Goal: Navigation & Orientation: Find specific page/section

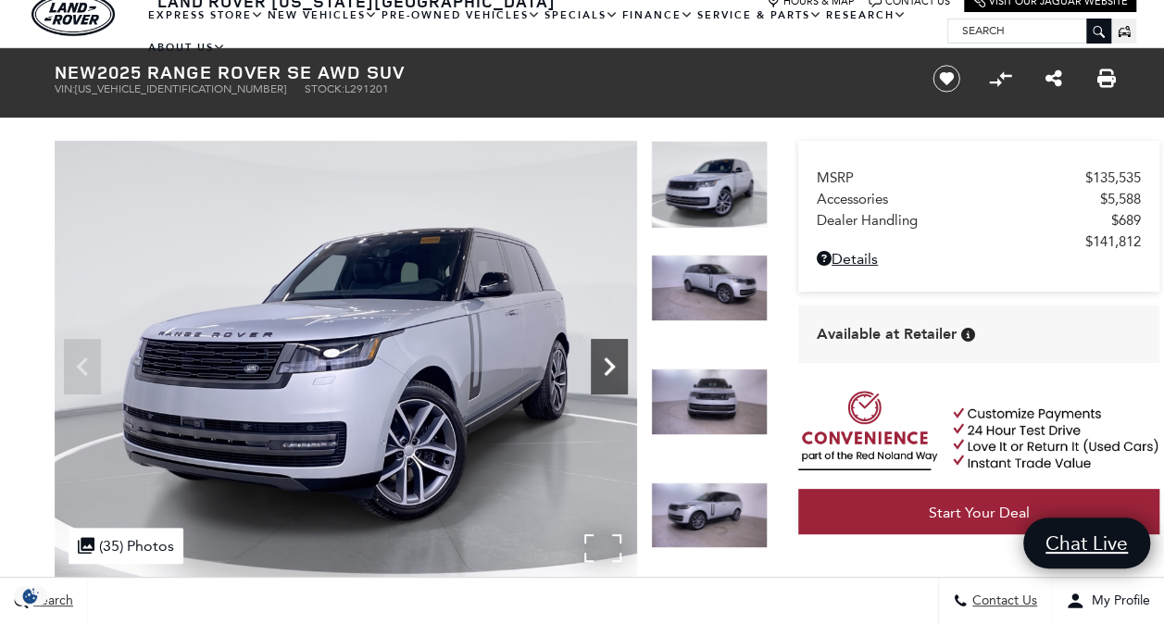
click at [616, 370] on icon "Next" at bounding box center [609, 366] width 37 height 37
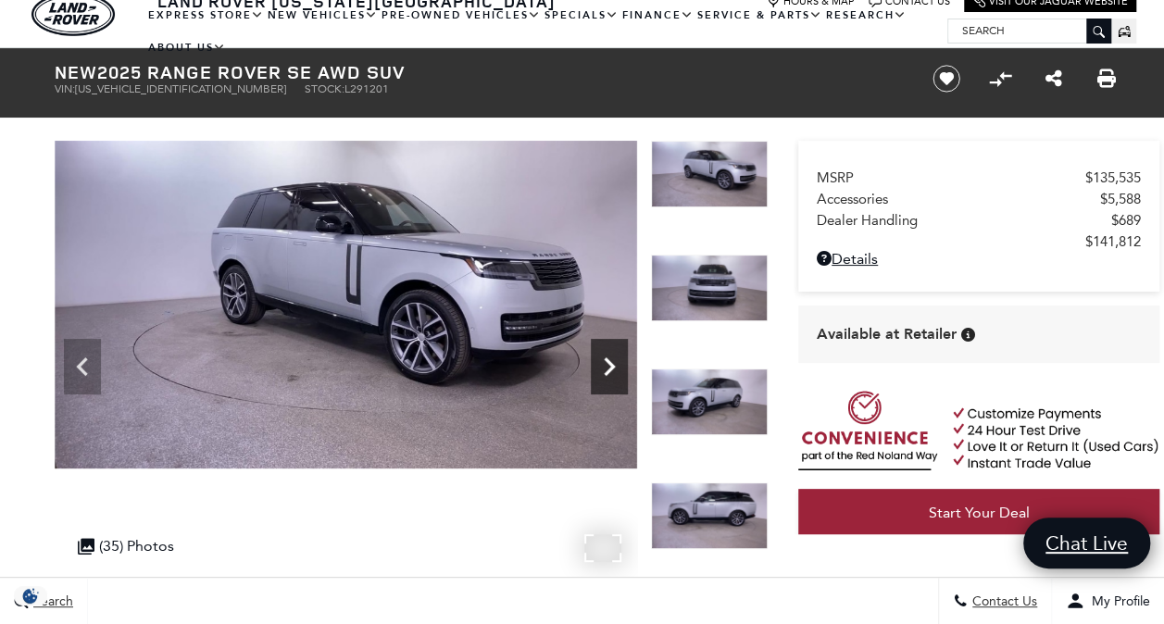
click at [616, 370] on icon "Next" at bounding box center [609, 366] width 37 height 37
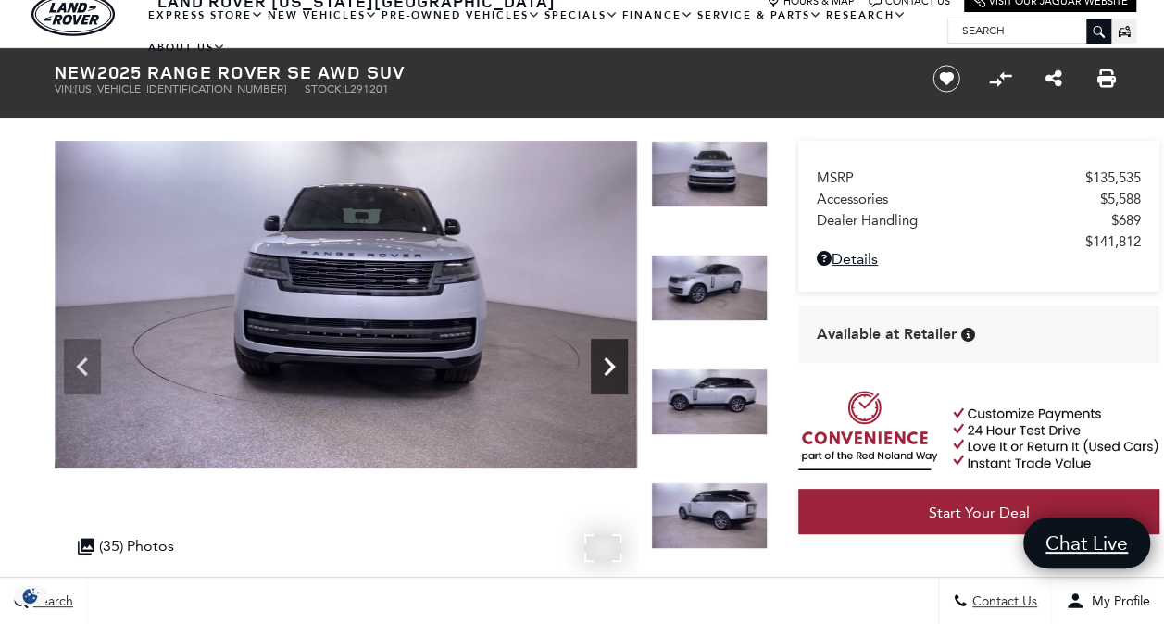
click at [616, 370] on icon "Next" at bounding box center [609, 366] width 37 height 37
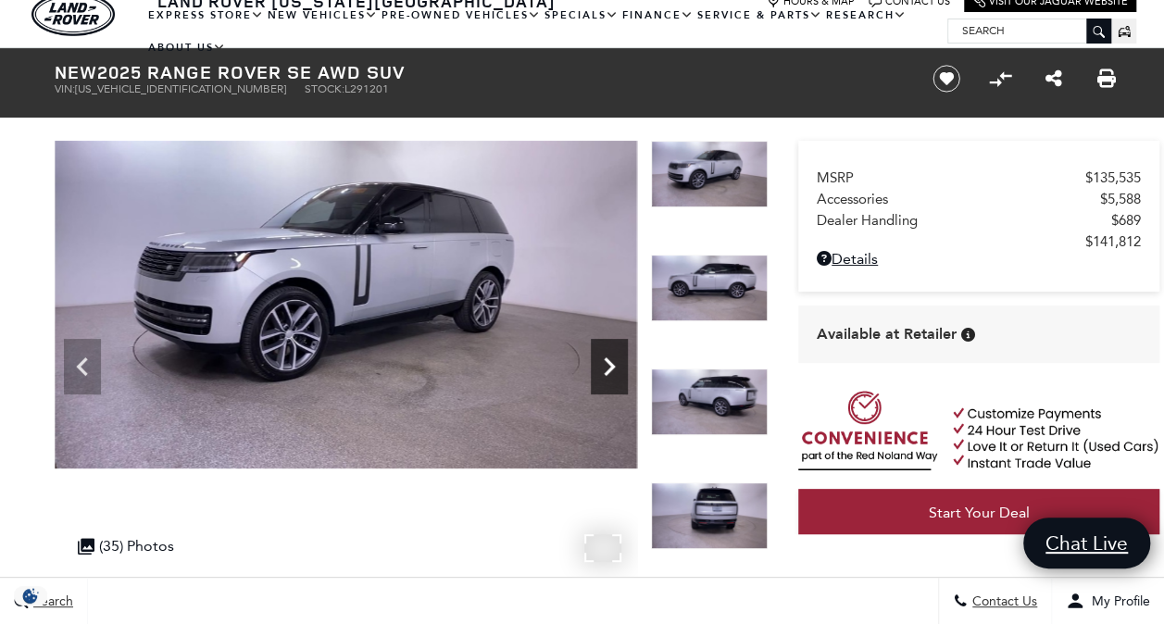
click at [616, 370] on icon "Next" at bounding box center [609, 366] width 37 height 37
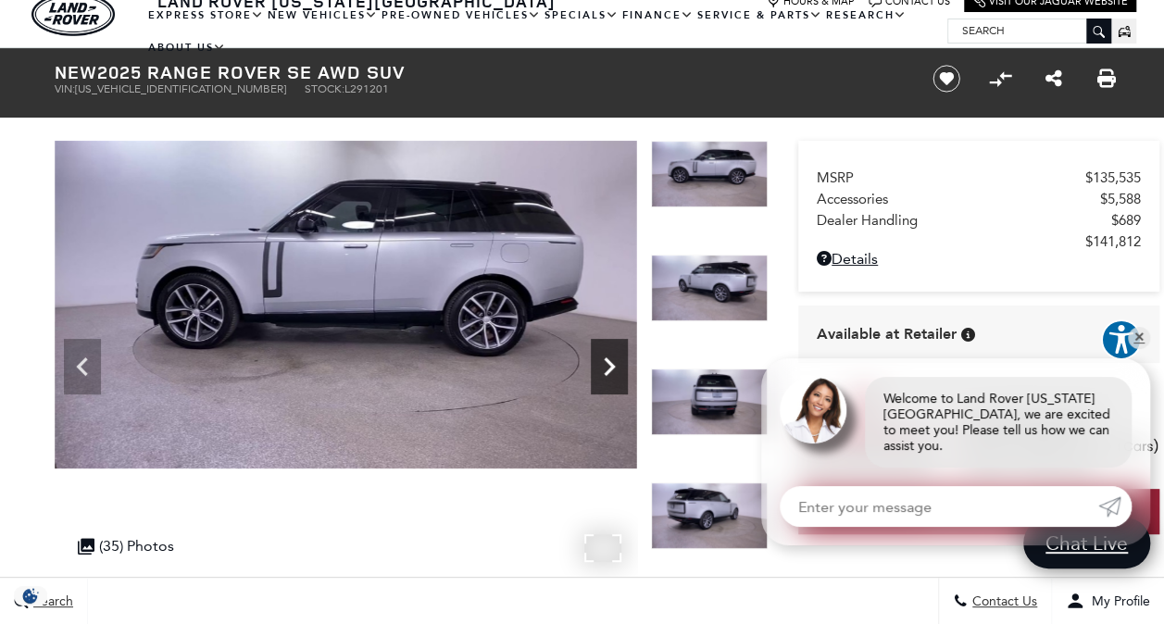
click at [616, 370] on icon "Next" at bounding box center [609, 366] width 37 height 37
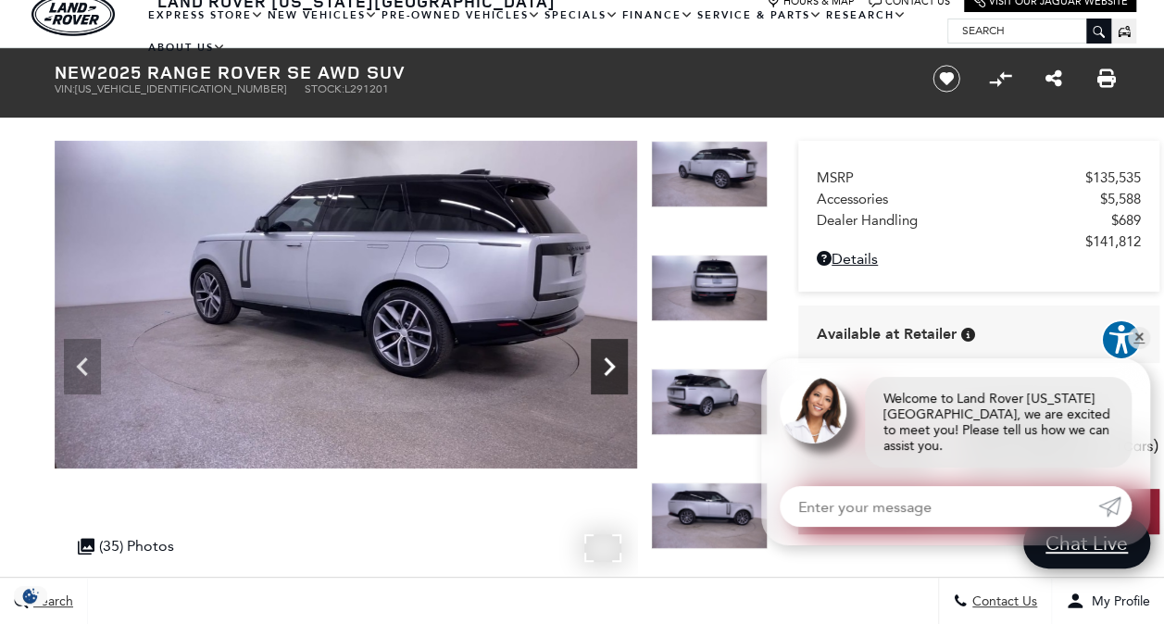
click at [616, 370] on icon "Next" at bounding box center [609, 366] width 37 height 37
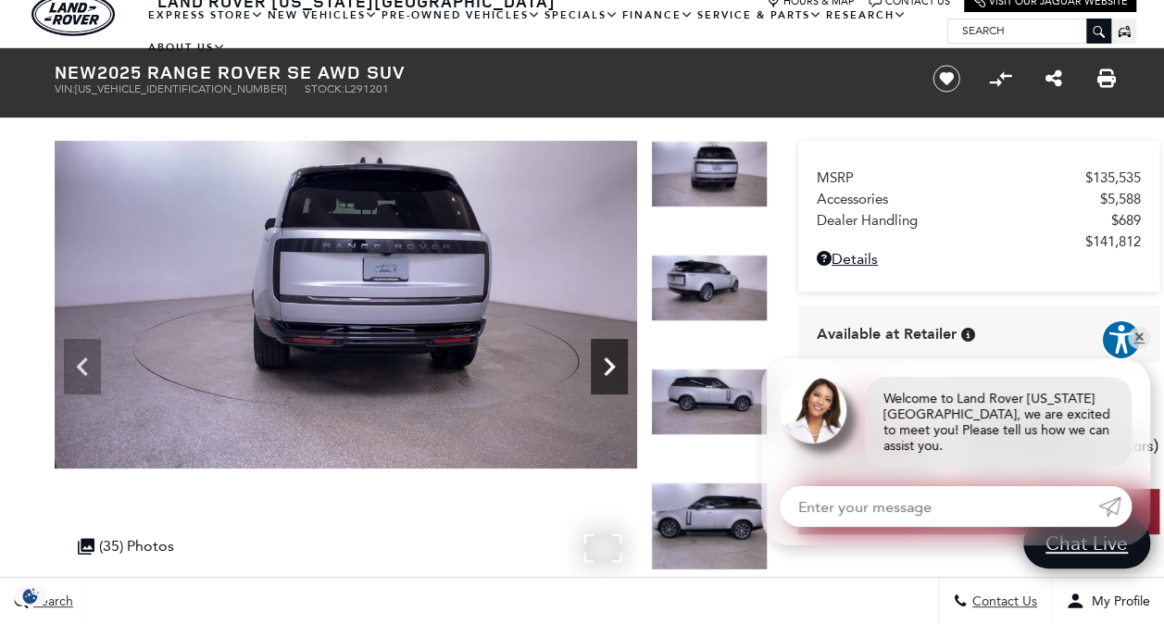
click at [616, 370] on icon "Next" at bounding box center [609, 366] width 37 height 37
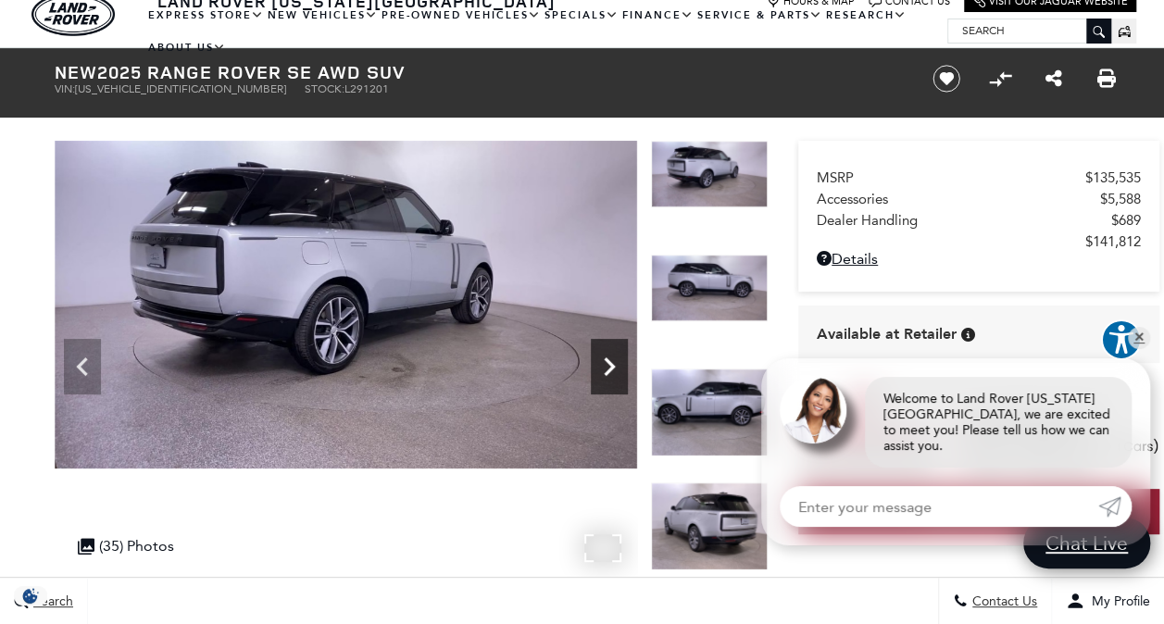
click at [616, 370] on icon "Next" at bounding box center [609, 366] width 37 height 37
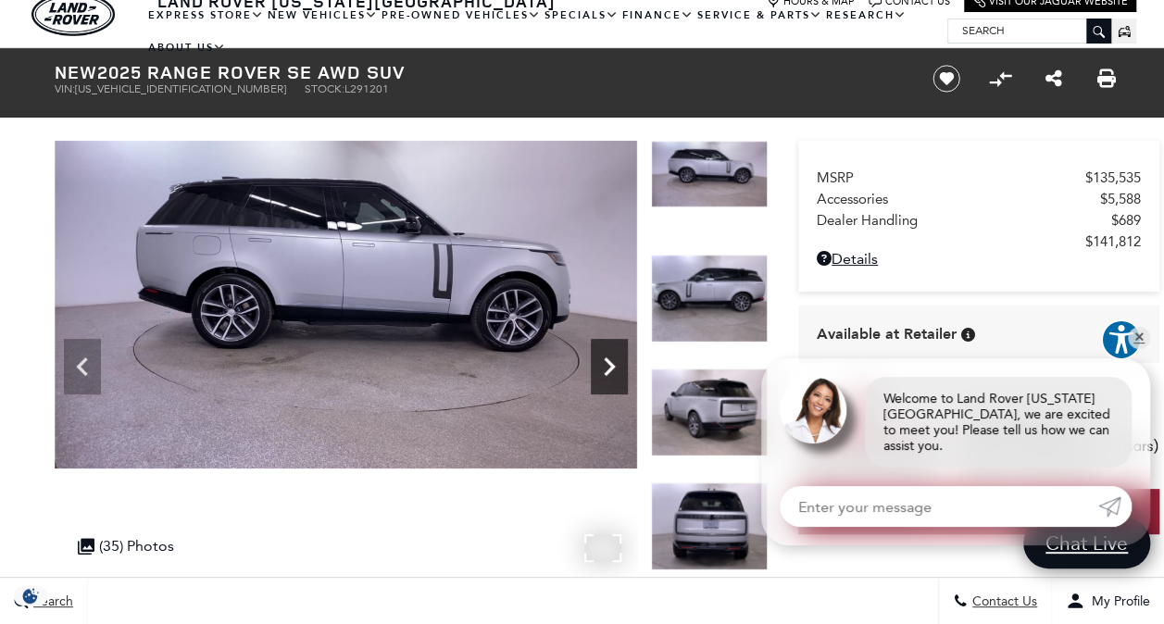
click at [616, 370] on icon "Next" at bounding box center [609, 366] width 37 height 37
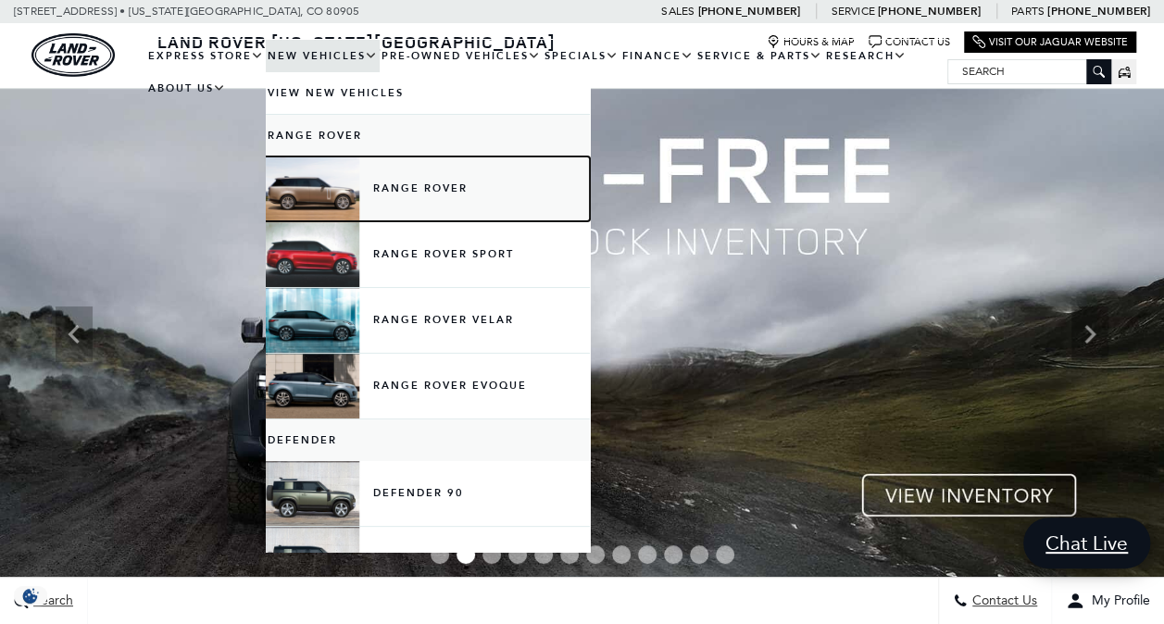
click at [409, 189] on link "Range Rover" at bounding box center [428, 189] width 324 height 65
